Goal: Information Seeking & Learning: Compare options

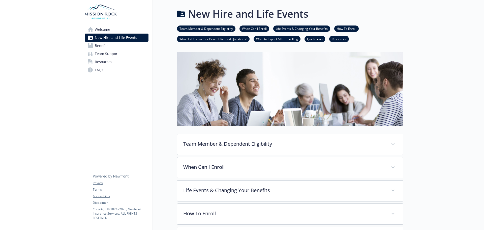
click at [110, 48] on link "Benefits" at bounding box center [117, 46] width 64 height 8
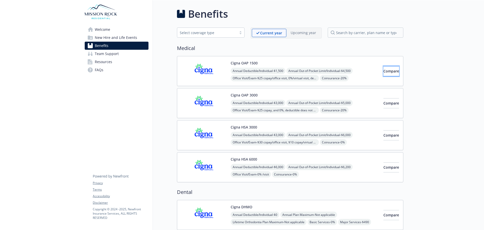
click at [384, 75] on button "Compare" at bounding box center [392, 71] width 16 height 10
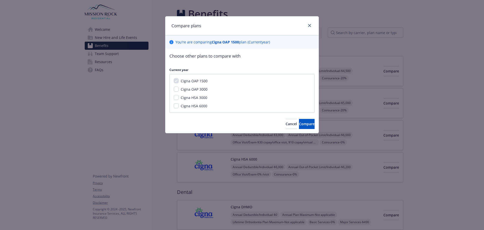
click at [381, 75] on div "Compare plans You ' re are comparing Cigna OAP 1500 plan ( Current year) Choose…" at bounding box center [242, 115] width 484 height 230
click at [205, 90] on span "Cigna OAP 3000" at bounding box center [194, 89] width 27 height 5
click at [179, 90] on input "Cigna OAP 3000" at bounding box center [176, 89] width 5 height 5
checkbox input "true"
click at [204, 99] on span "Cigna HSA 3000" at bounding box center [194, 97] width 26 height 5
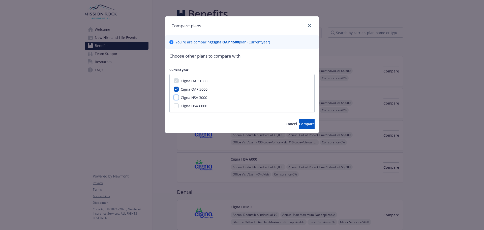
click at [179, 99] on input "Cigna HSA 3000" at bounding box center [176, 97] width 5 height 5
checkbox input "true"
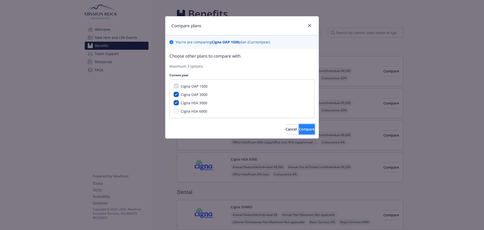
click at [303, 129] on span "Compare" at bounding box center [307, 129] width 16 height 5
